Goal: Task Accomplishment & Management: Manage account settings

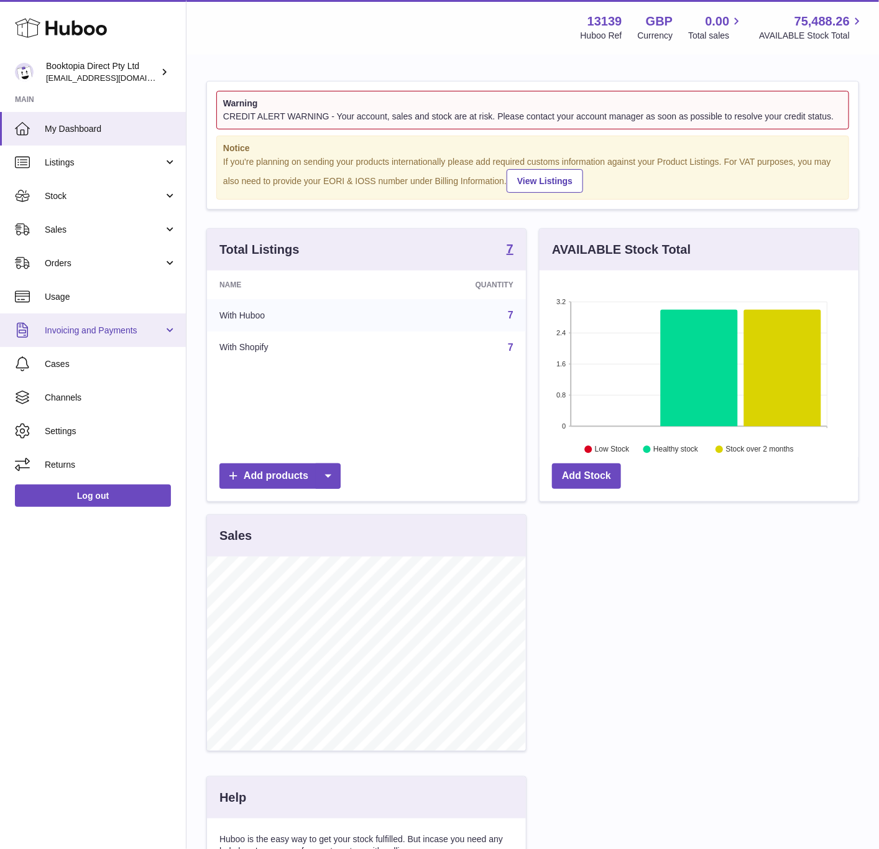
scroll to position [194, 318]
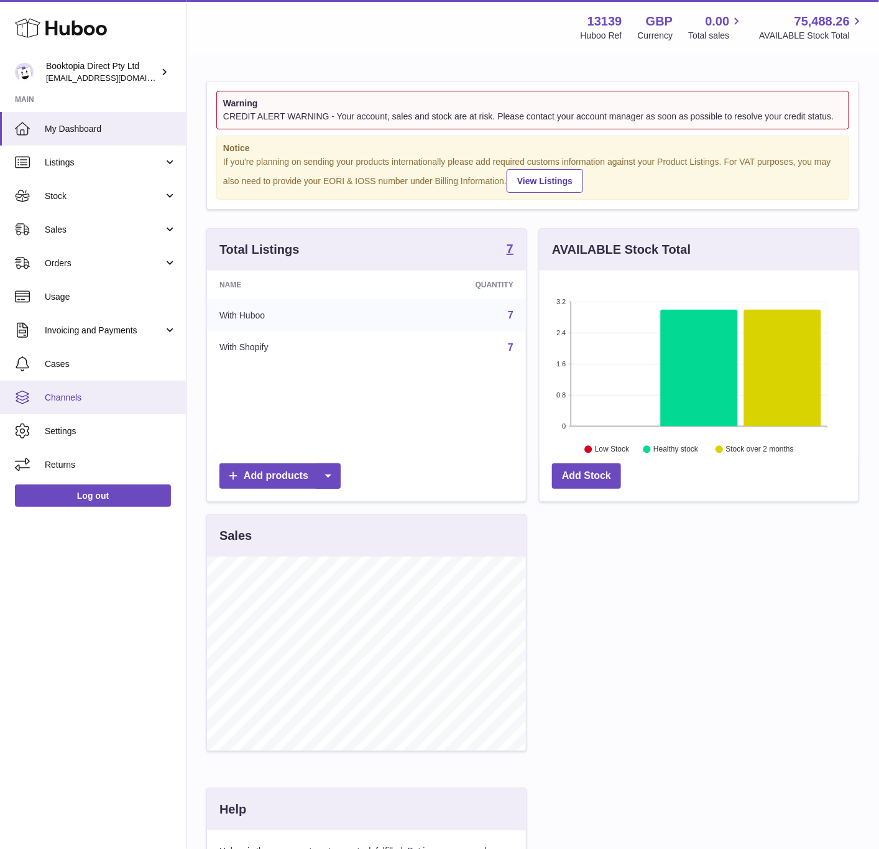
click at [88, 395] on span "Channels" at bounding box center [111, 398] width 132 height 12
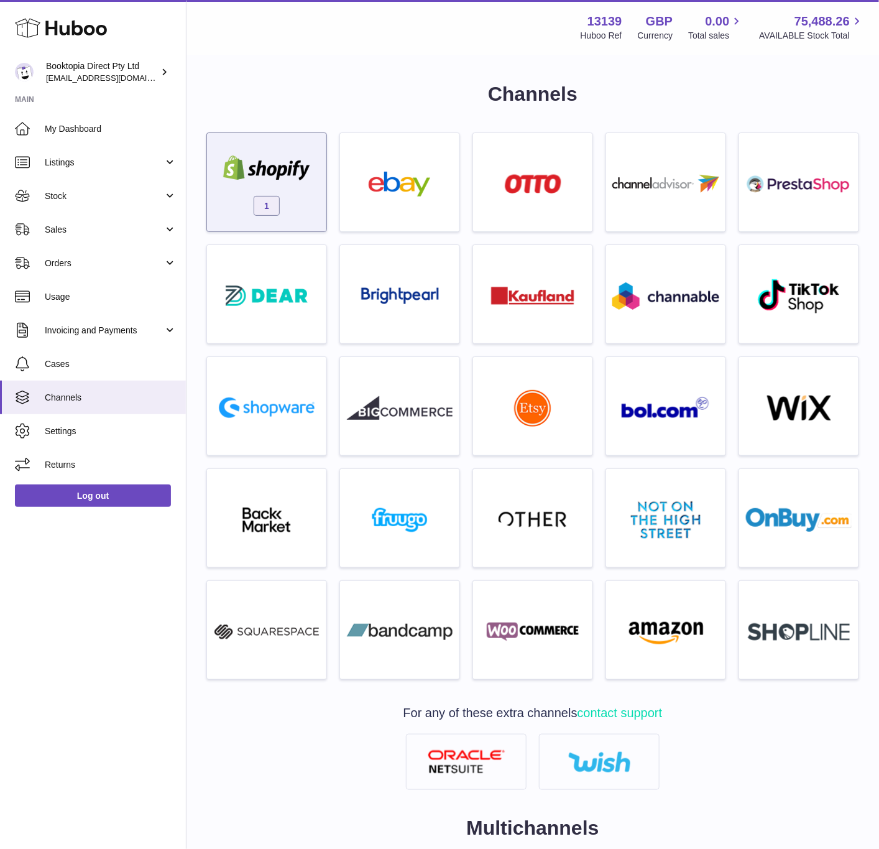
click at [263, 210] on span "1" at bounding box center [267, 206] width 26 height 20
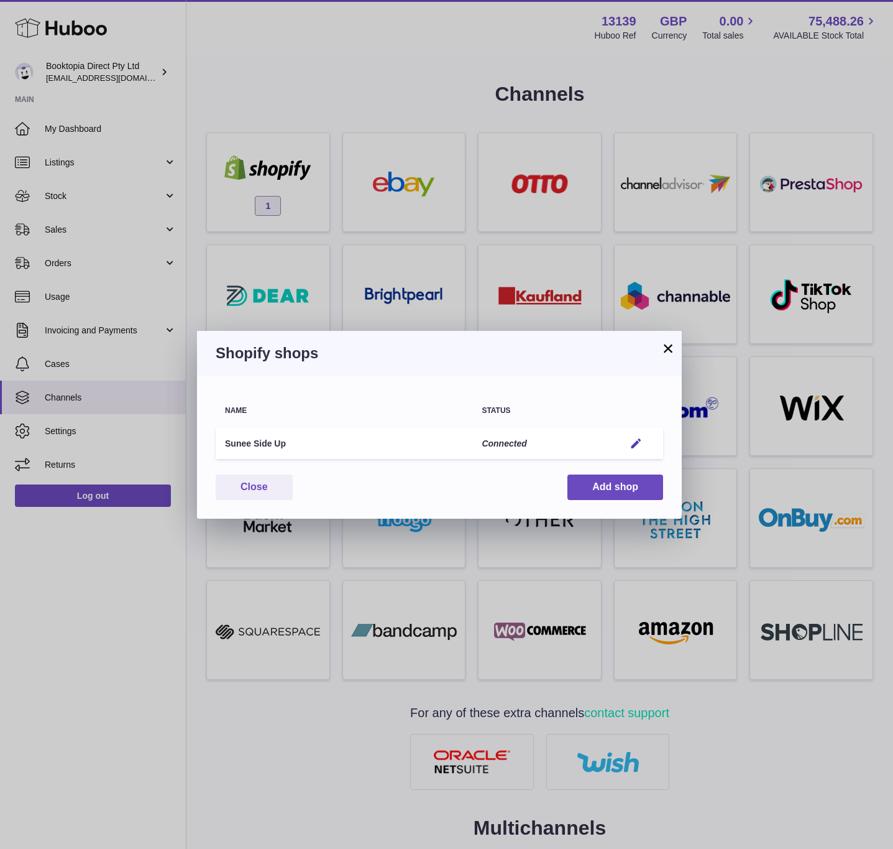
click at [629, 435] on td "Edit" at bounding box center [639, 444] width 48 height 32
click at [644, 441] on button "Edit" at bounding box center [636, 443] width 23 height 13
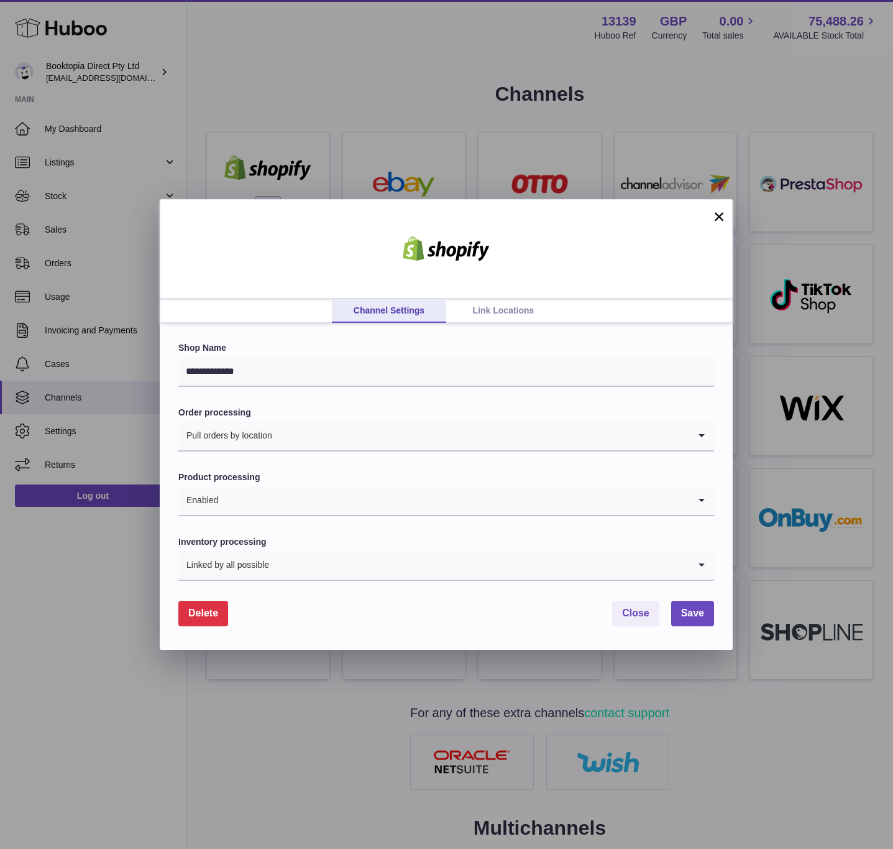
click at [487, 313] on link "Link Locations" at bounding box center [503, 311] width 114 height 24
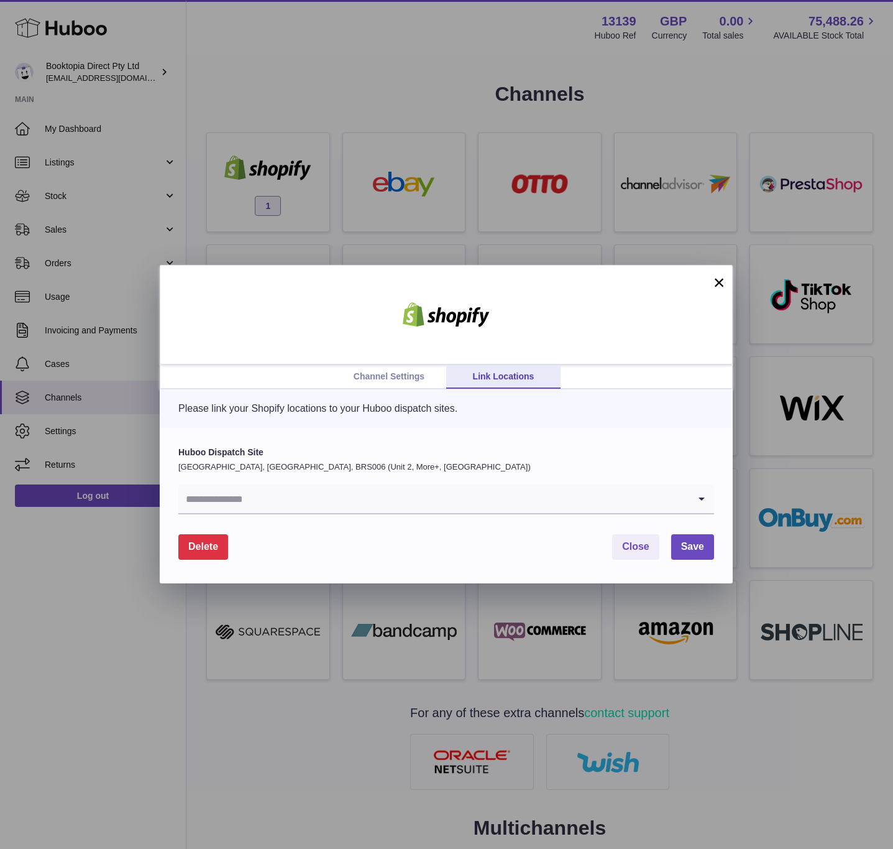
click at [328, 500] on input "Search for option" at bounding box center [433, 498] width 511 height 29
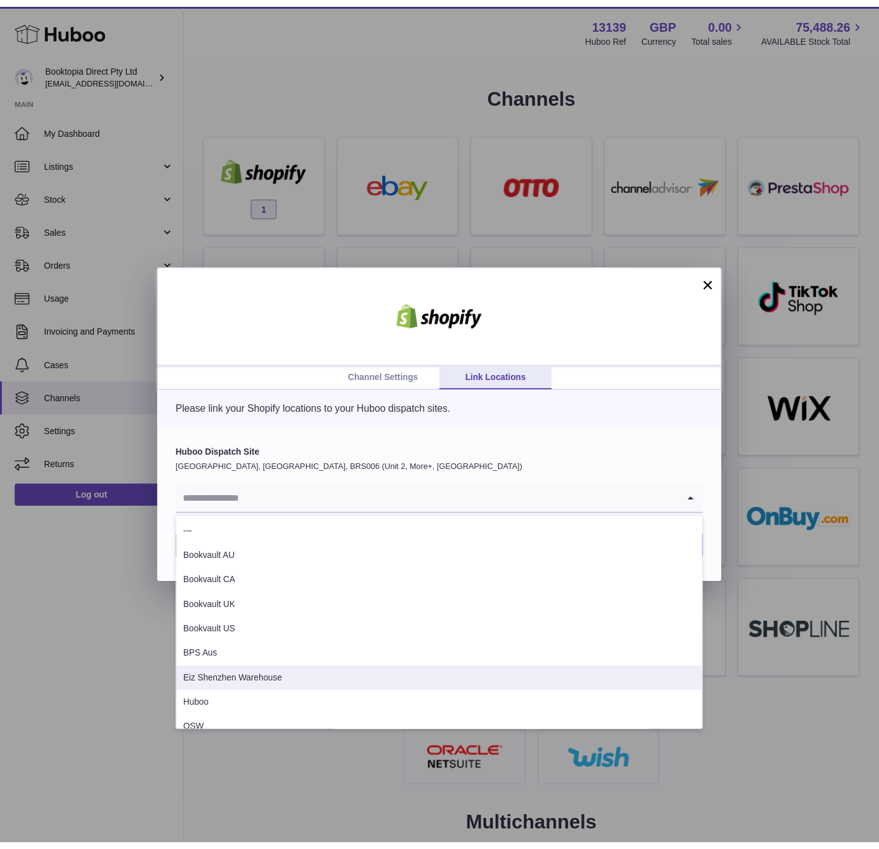
scroll to position [14, 0]
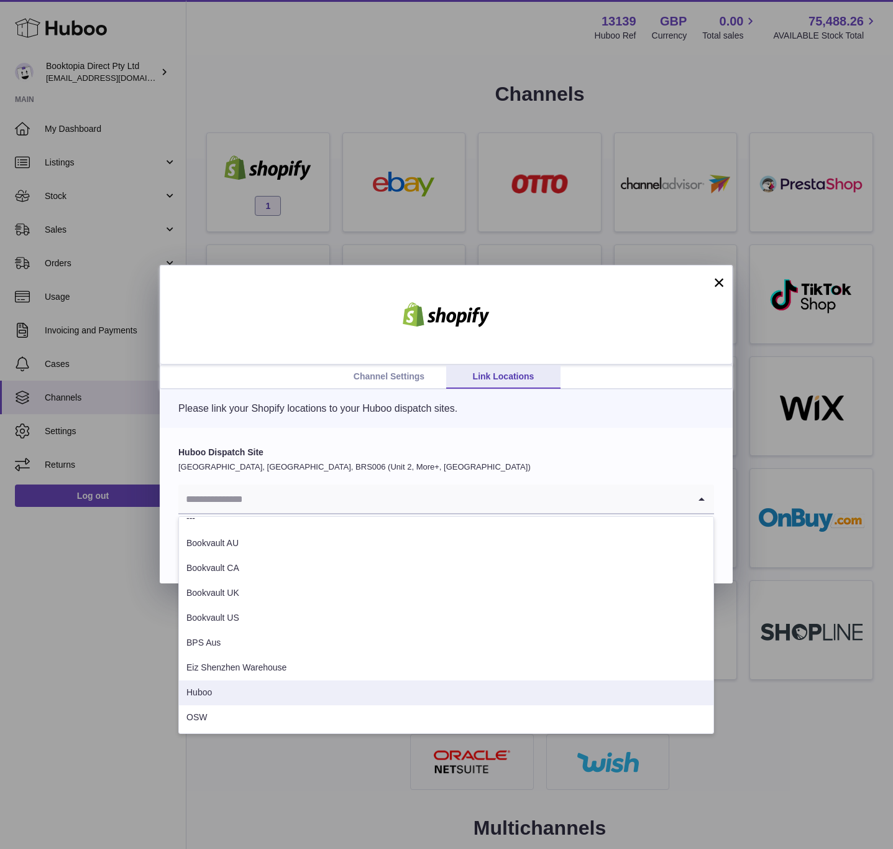
click at [318, 686] on li "Huboo" at bounding box center [446, 692] width 535 height 25
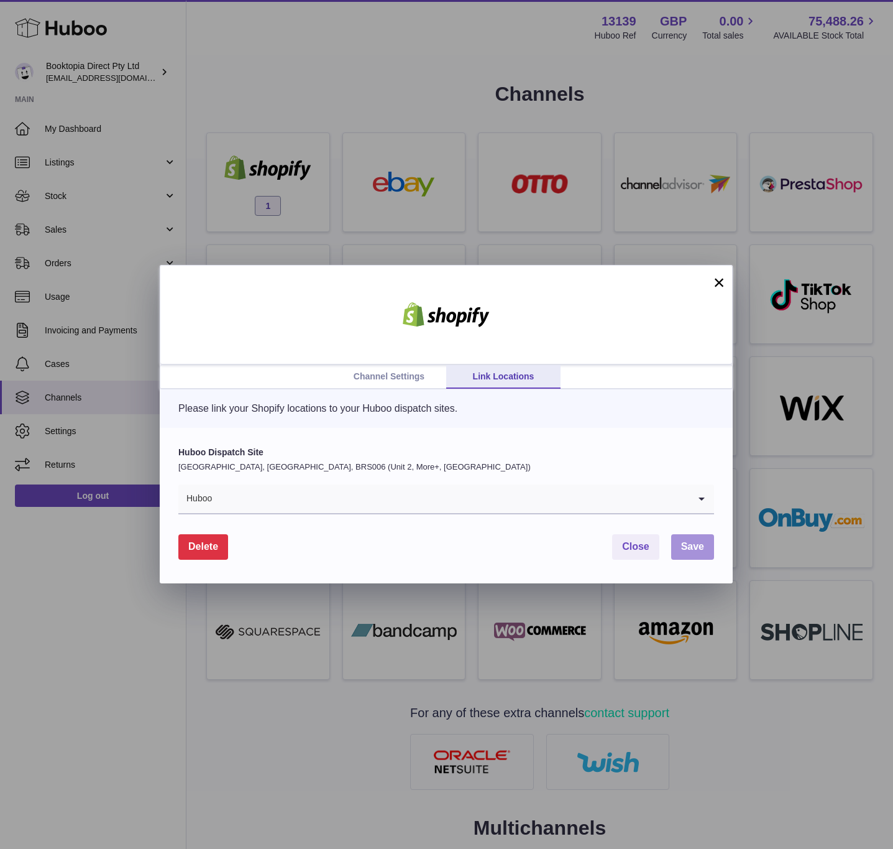
click at [689, 548] on span "Save" at bounding box center [692, 546] width 23 height 11
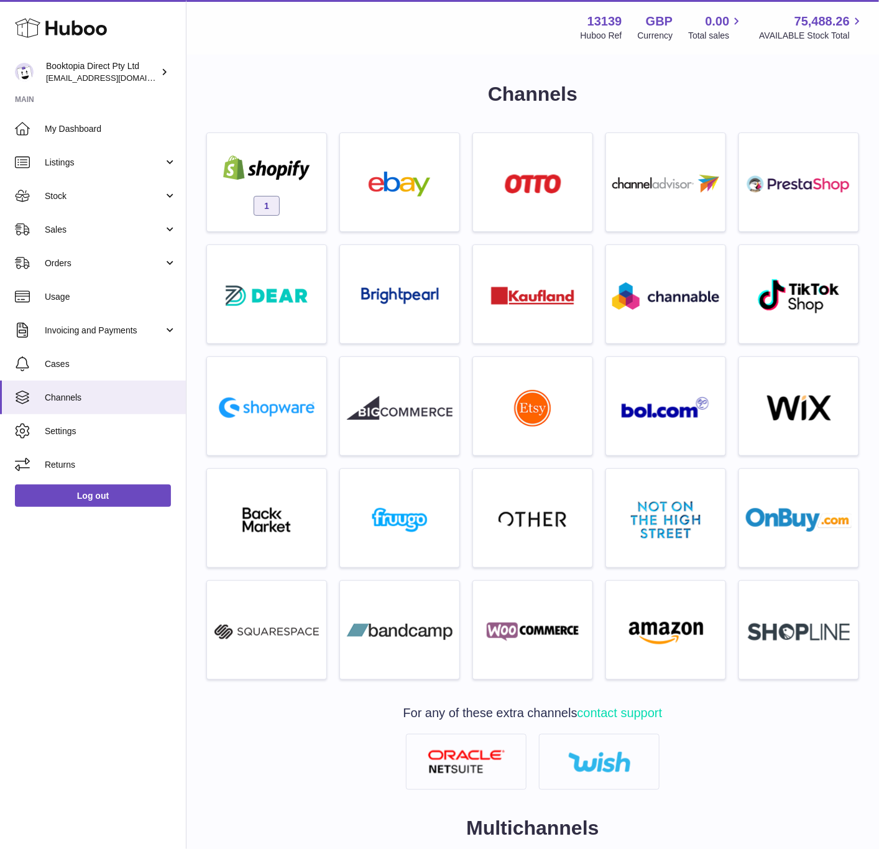
click at [571, 182] on div at bounding box center [439, 424] width 879 height 849
